Goal: Information Seeking & Learning: Understand process/instructions

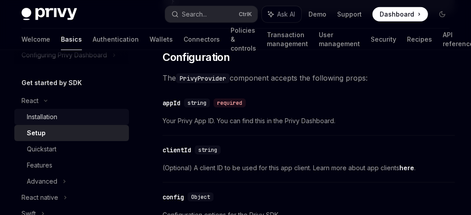
scroll to position [493, 0]
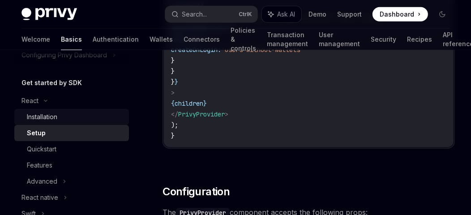
click at [64, 112] on div "Installation" at bounding box center [75, 116] width 97 height 11
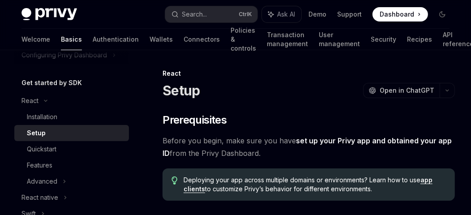
type textarea "*"
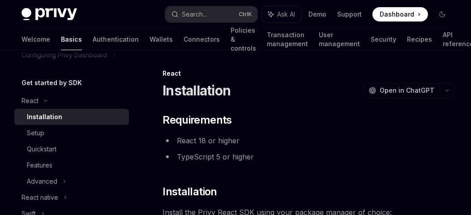
scroll to position [134, 0]
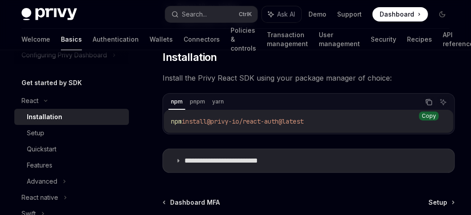
click at [425, 103] on icon "Copy the contents from the code block" at bounding box center [428, 102] width 7 height 7
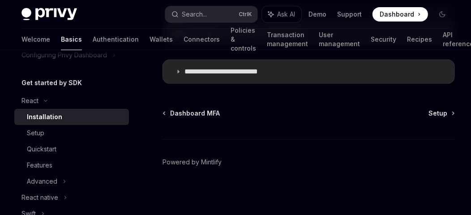
scroll to position [179, 0]
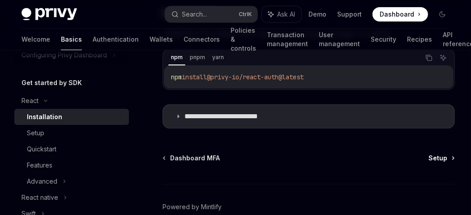
click at [429, 156] on span "Setup" at bounding box center [438, 158] width 19 height 9
type textarea "*"
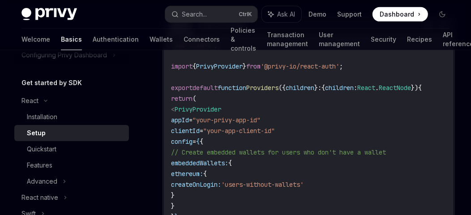
scroll to position [313, 0]
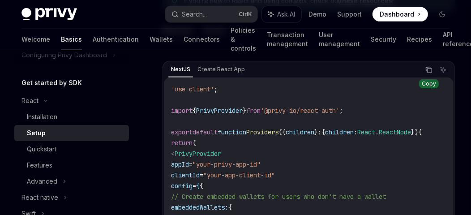
click at [432, 66] on icon "Copy the contents from the code block" at bounding box center [428, 69] width 7 height 7
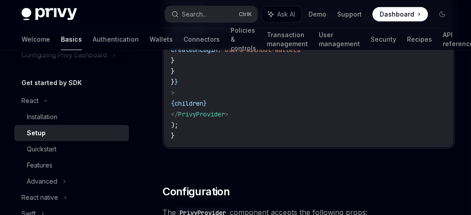
scroll to position [358, 0]
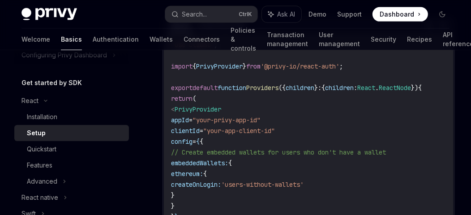
click at [223, 101] on code "'use client' ; import { PrivyProvider } from '@privy-io/react-auth' ; export de…" at bounding box center [308, 157] width 275 height 236
click at [221, 105] on span "PrivyProvider" at bounding box center [198, 109] width 47 height 8
copy span "PrivyProvider"
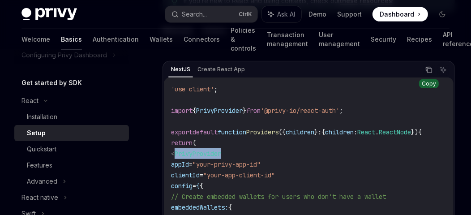
click at [425, 68] on button "Copy the contents from the code block" at bounding box center [429, 70] width 12 height 12
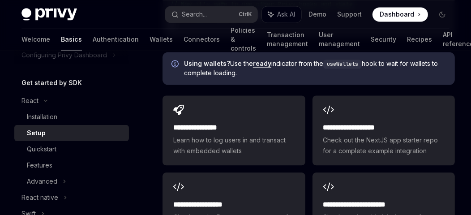
scroll to position [1343, 0]
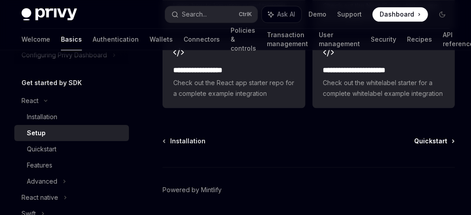
click at [429, 137] on span "Quickstart" at bounding box center [430, 141] width 33 height 9
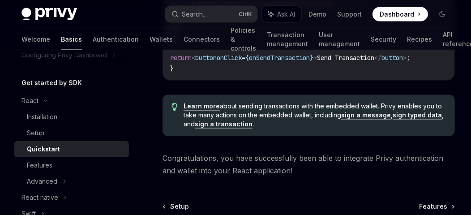
scroll to position [1085, 0]
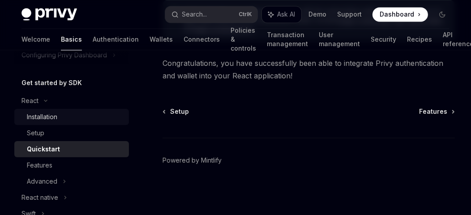
click at [62, 116] on div "Installation" at bounding box center [75, 116] width 97 height 11
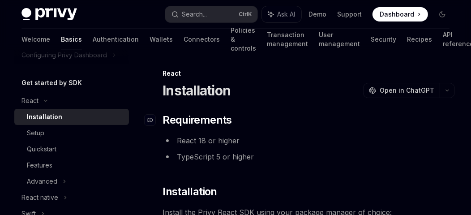
type textarea "*"
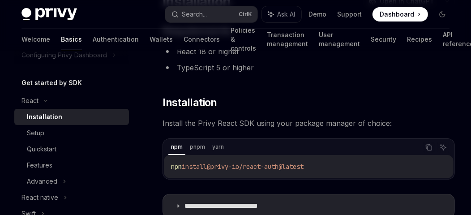
scroll to position [134, 0]
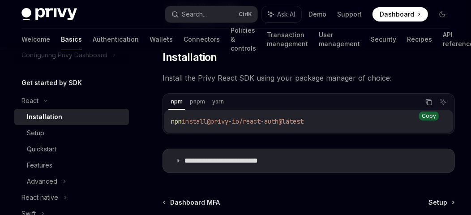
click at [425, 99] on button "Copy the contents from the code block" at bounding box center [429, 102] width 12 height 12
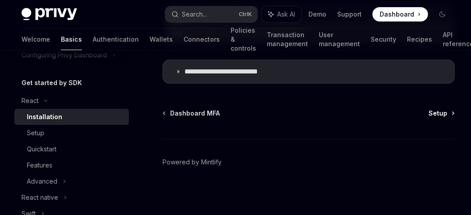
click at [435, 115] on span "Setup" at bounding box center [438, 113] width 19 height 9
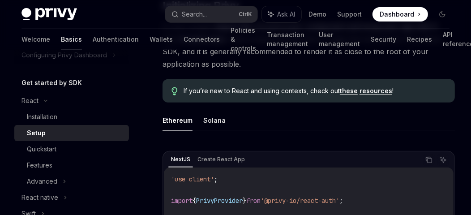
scroll to position [403, 0]
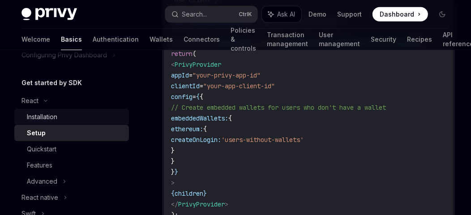
click at [64, 115] on div "Installation" at bounding box center [75, 116] width 97 height 11
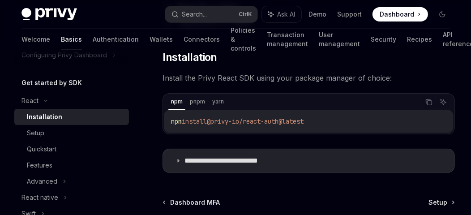
scroll to position [223, 0]
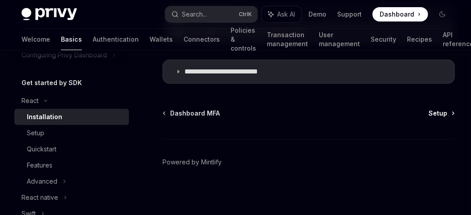
click at [439, 112] on span "Setup" at bounding box center [438, 113] width 19 height 9
type textarea "*"
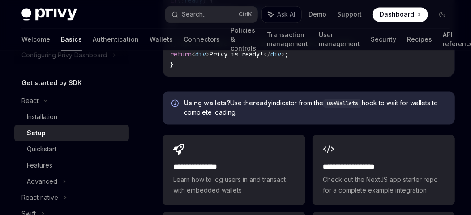
scroll to position [1349, 0]
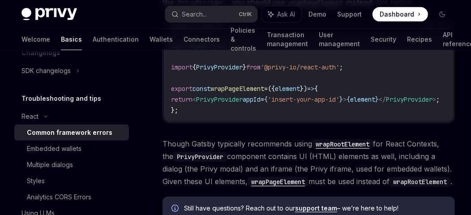
scroll to position [223, 0]
